Goal: Contribute content: Add original content to the website for others to see

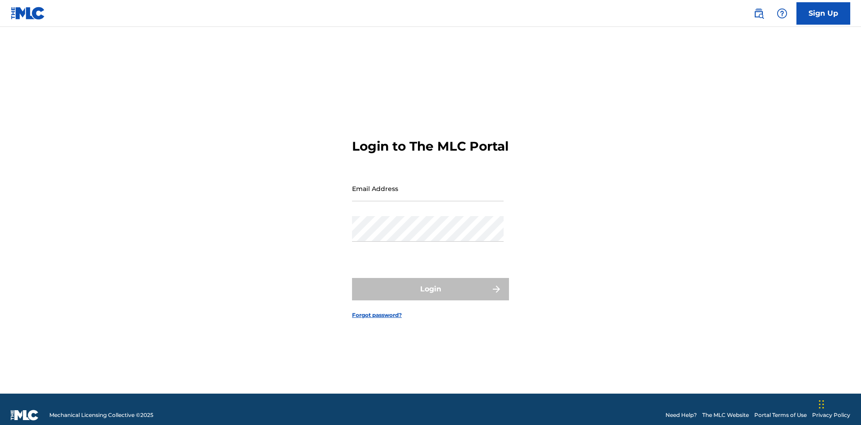
scroll to position [12, 0]
click at [428, 184] on input "Email Address" at bounding box center [428, 189] width 152 height 26
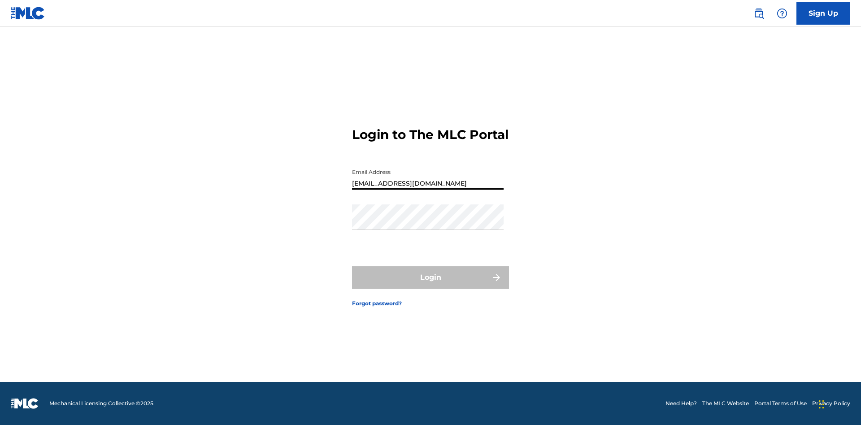
type input "Duke.McTesterson@gmail.com"
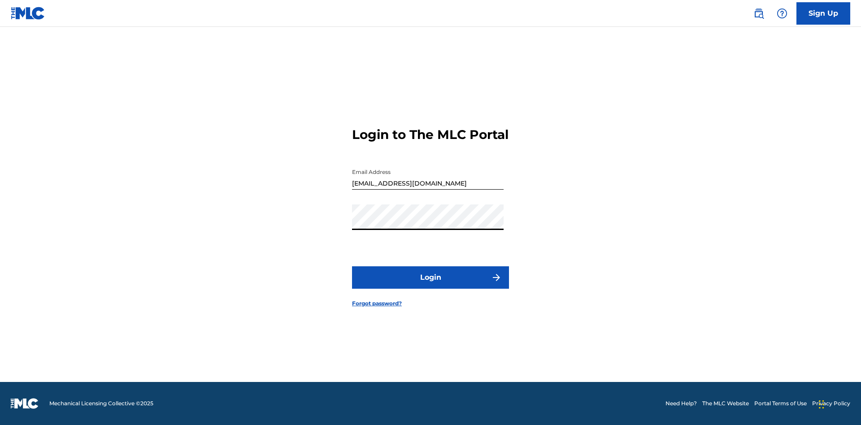
click at [431, 285] on button "Login" at bounding box center [430, 277] width 157 height 22
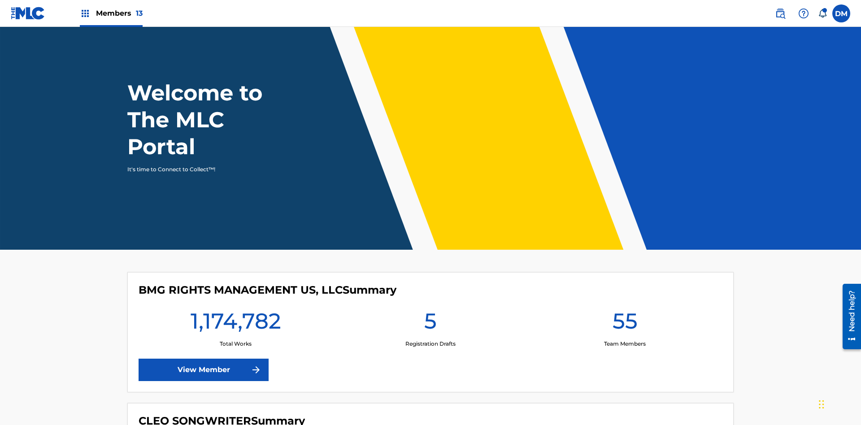
click at [111, 13] on span "Members 13" at bounding box center [119, 13] width 47 height 10
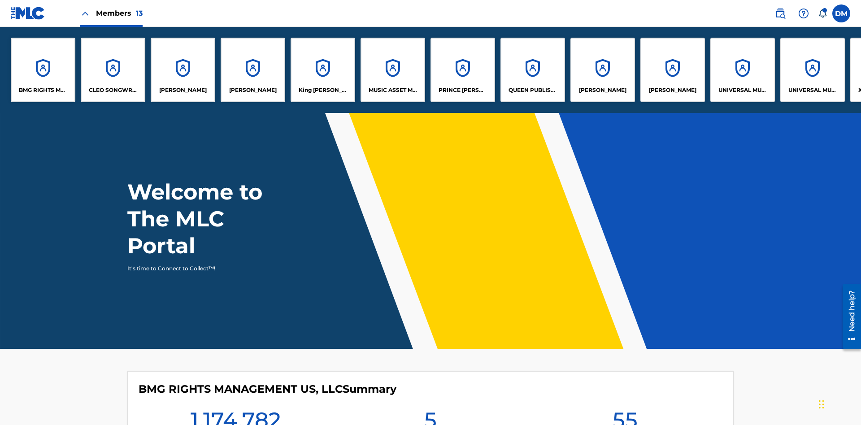
click at [742, 90] on p "UNIVERSAL MUSIC PUB GROUP" at bounding box center [743, 90] width 49 height 8
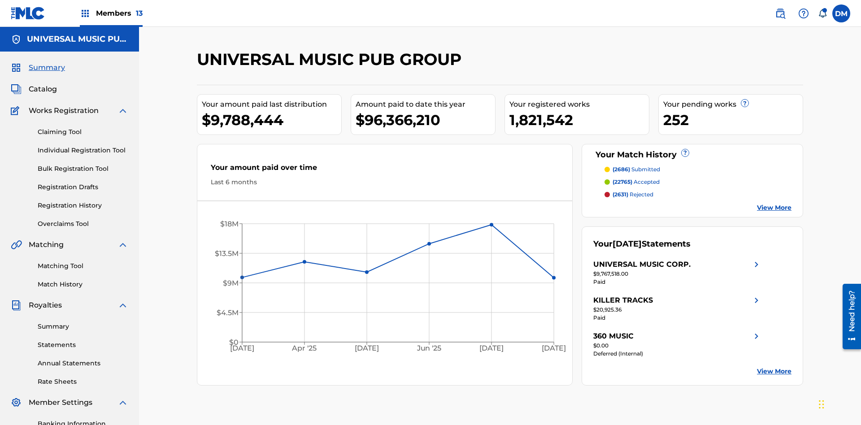
click at [83, 146] on link "Individual Registration Tool" at bounding box center [83, 150] width 91 height 9
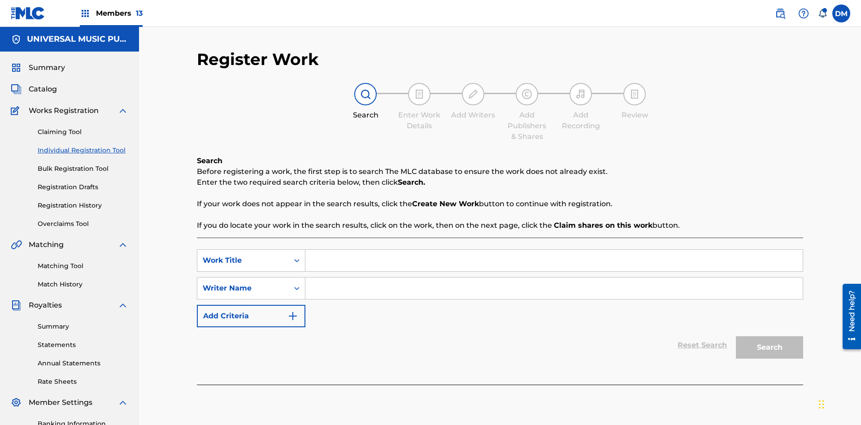
scroll to position [131, 0]
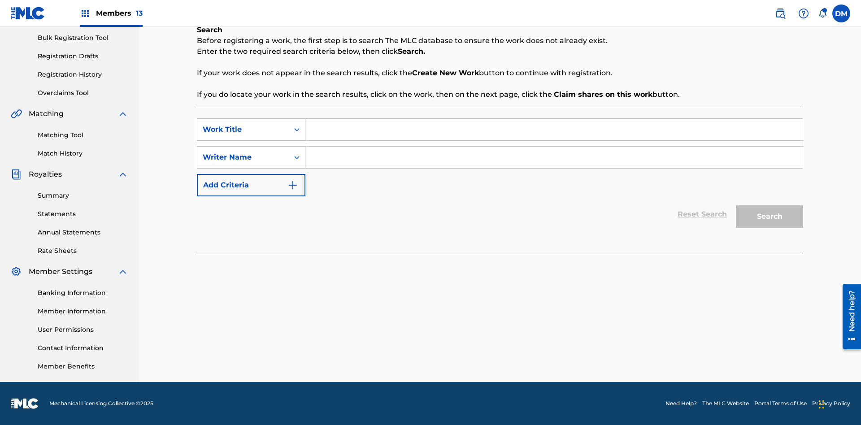
click at [554, 130] on input "Search Form" at bounding box center [555, 130] width 498 height 22
type input "Save At Publishers-Link Writers & Publishers Page After Linking Writer"
click at [554, 157] on input "Search Form" at bounding box center [555, 158] width 498 height 22
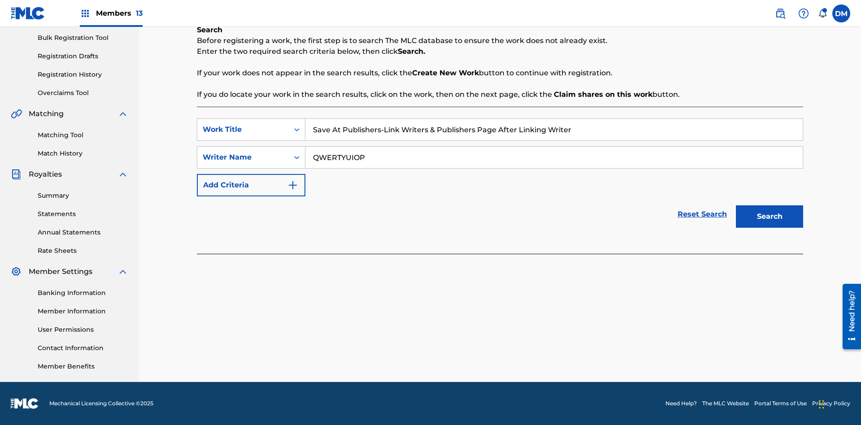
type input "QWERTYUIOP"
click at [770, 217] on button "Search" at bounding box center [769, 216] width 67 height 22
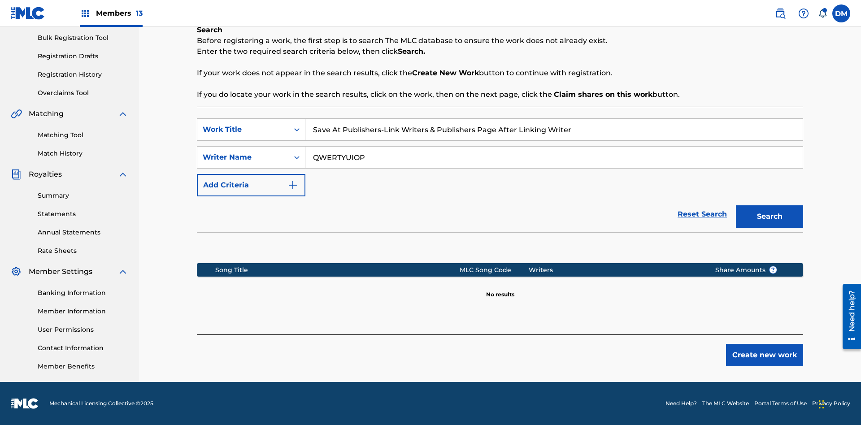
click at [765, 355] on button "Create new work" at bounding box center [764, 355] width 77 height 22
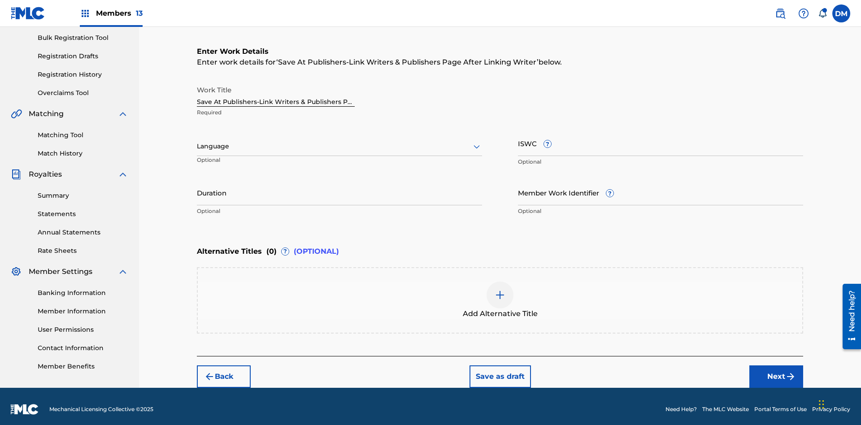
scroll to position [137, 0]
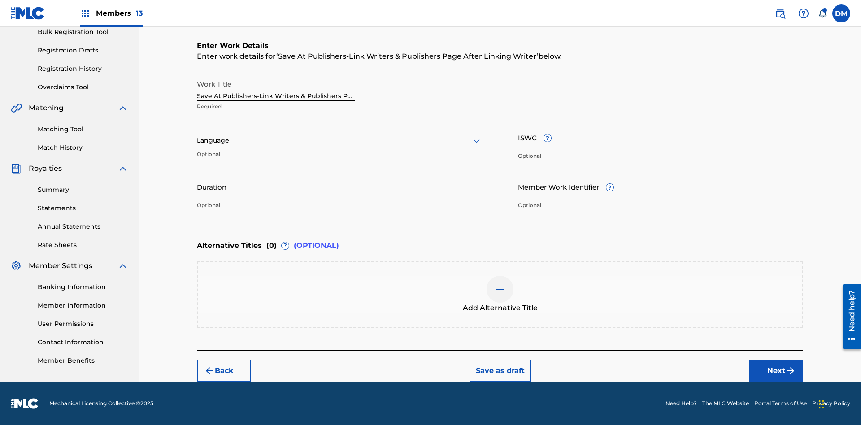
click at [340, 187] on input "Duration" at bounding box center [339, 187] width 285 height 26
click at [340, 187] on input "0" at bounding box center [339, 187] width 285 height 26
type input "00:00"
click at [477, 141] on icon at bounding box center [477, 140] width 11 height 11
click at [340, 221] on div "Afar" at bounding box center [339, 221] width 284 height 20
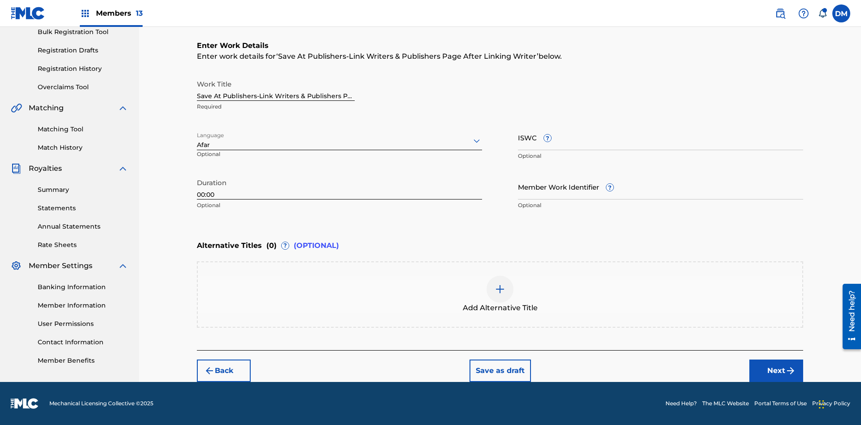
click at [661, 187] on input "Member Work Identifier ?" at bounding box center [660, 187] width 285 height 26
type input "2025.08.27.04"
click at [661, 137] on input "ISWC ?" at bounding box center [660, 138] width 285 height 26
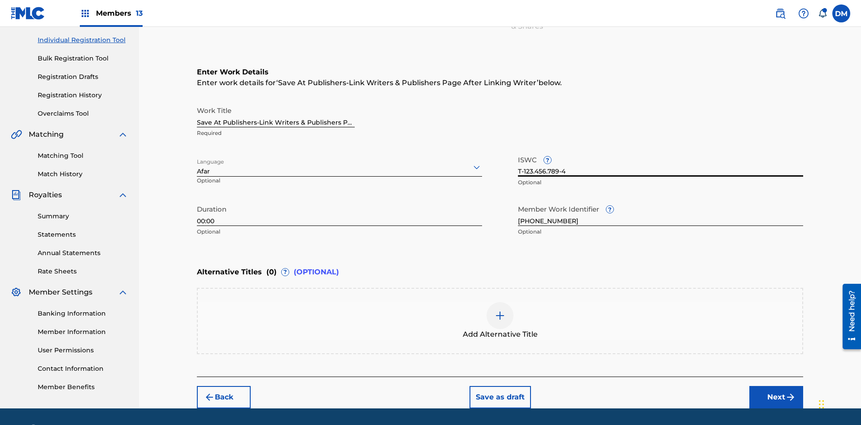
type input "T-123.456.789-4"
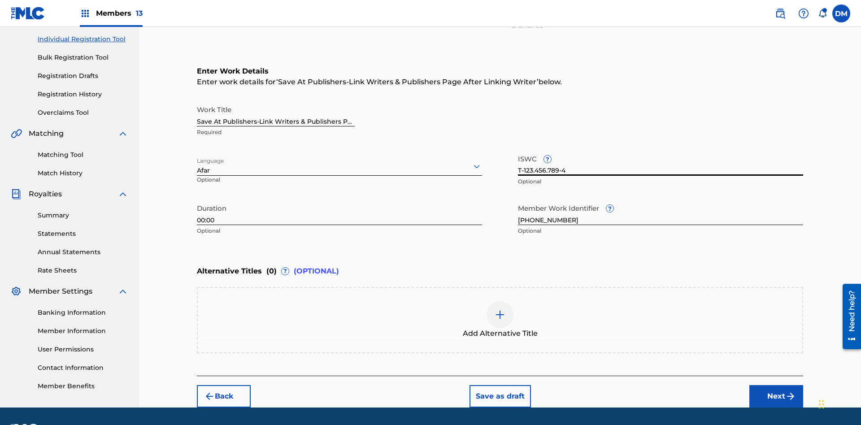
click at [500, 310] on img at bounding box center [500, 315] width 11 height 11
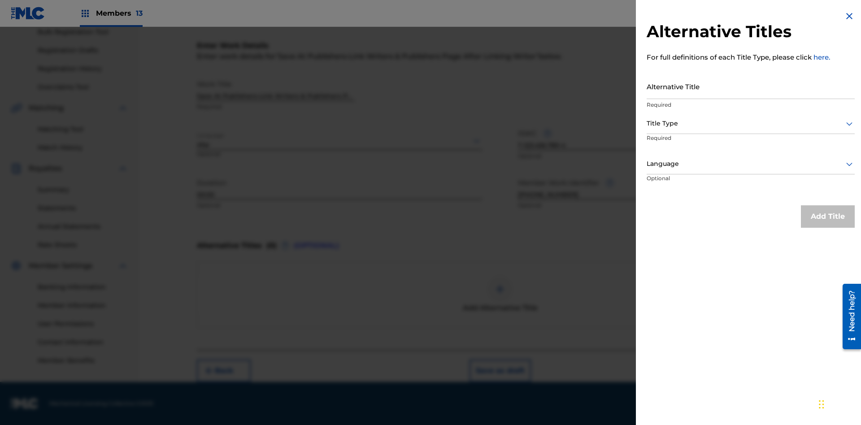
click at [751, 86] on input "Alternative Title" at bounding box center [751, 87] width 208 height 26
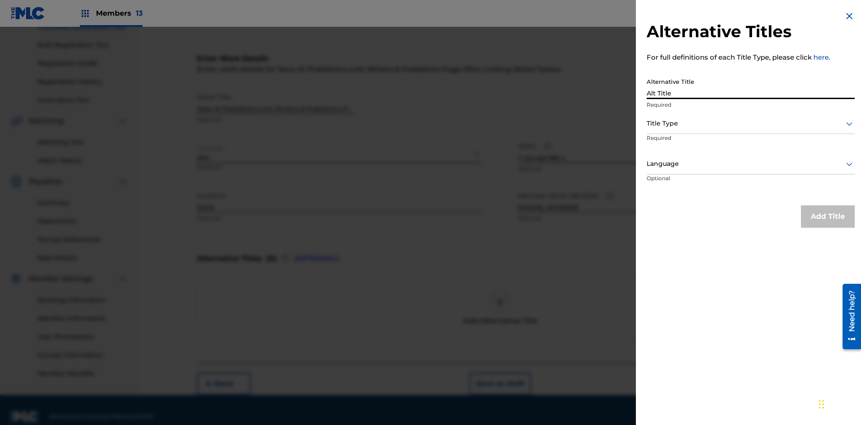
type input "Alt Title"
click at [751, 123] on div at bounding box center [751, 123] width 208 height 11
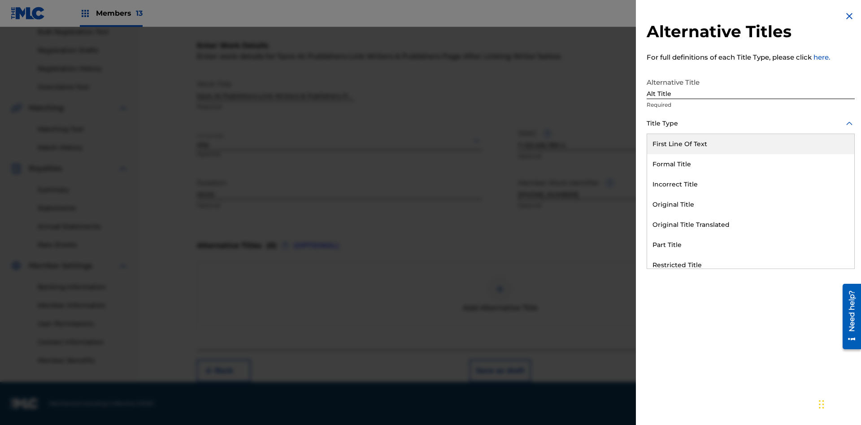
click at [751, 205] on div "Original Title" at bounding box center [750, 205] width 207 height 20
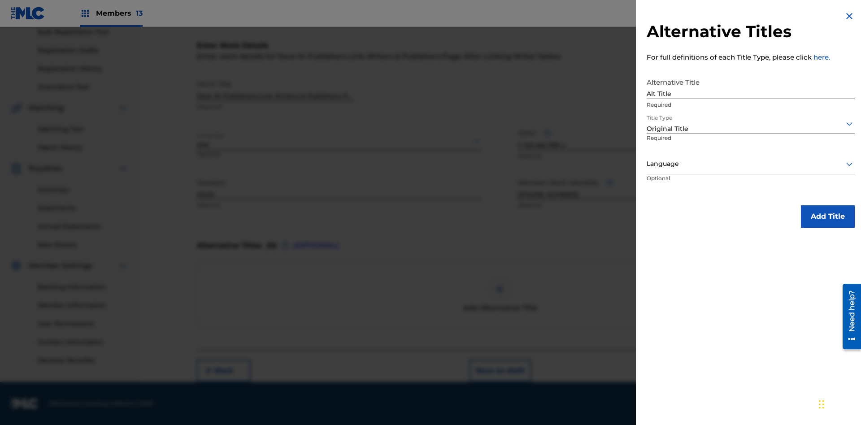
click at [751, 164] on div at bounding box center [751, 163] width 208 height 11
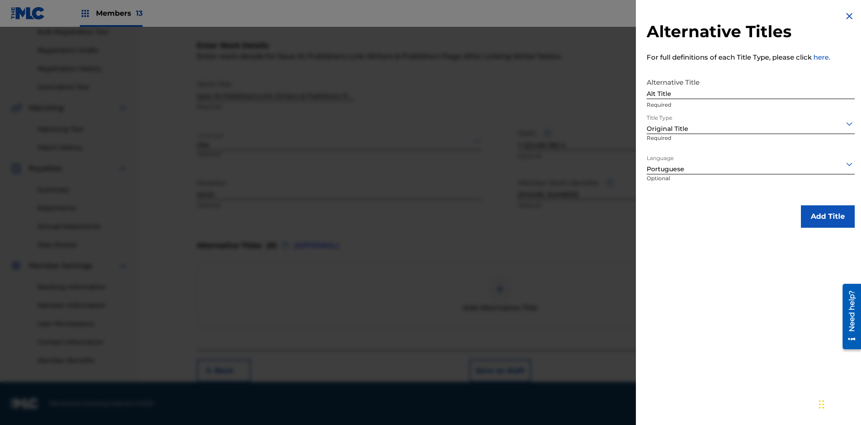
click at [828, 216] on button "Add Title" at bounding box center [828, 216] width 54 height 22
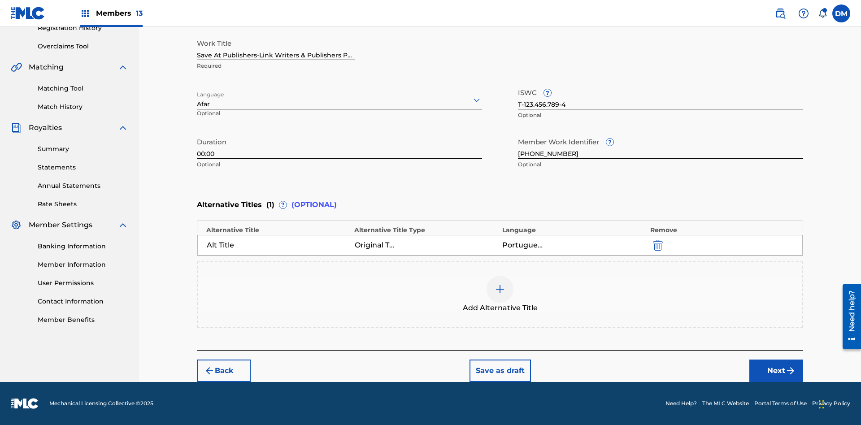
click at [777, 371] on button "Next" at bounding box center [777, 371] width 54 height 22
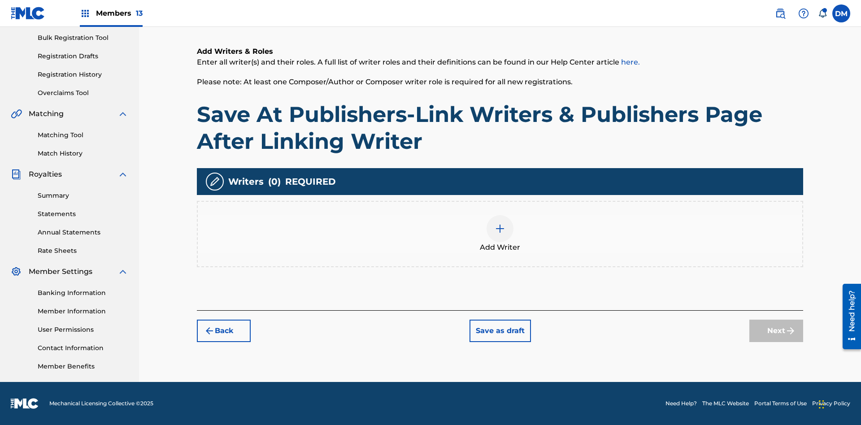
click at [500, 234] on img at bounding box center [500, 228] width 11 height 11
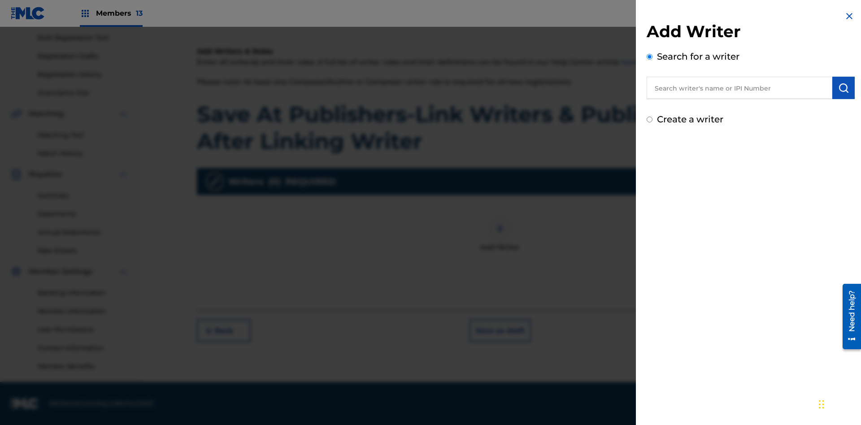
click at [740, 88] on input "text" at bounding box center [740, 88] width 186 height 22
type input "MARK STEVEN BERKOWITZ"
click at [844, 88] on img "submit" at bounding box center [843, 88] width 11 height 11
